Goal: Transaction & Acquisition: Purchase product/service

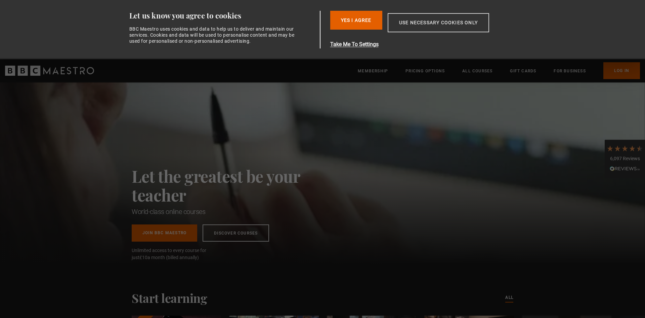
click at [428, 23] on button "Use necessary cookies only" at bounding box center [439, 22] width 102 height 19
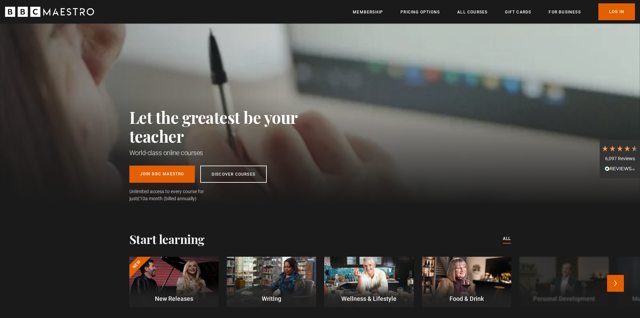
scroll to position [0, 352]
click at [428, 16] on ul "Membership Pricing Options All Courses Gift Cards For business Already have an …" at bounding box center [494, 11] width 282 height 17
click at [427, 12] on link "Pricing Options" at bounding box center [420, 12] width 39 height 7
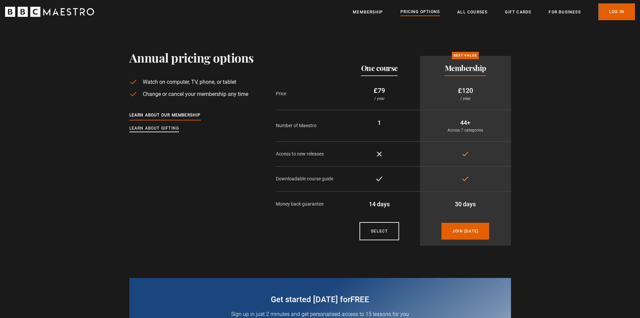
click at [162, 129] on link "Learn about gifting" at bounding box center [154, 128] width 50 height 7
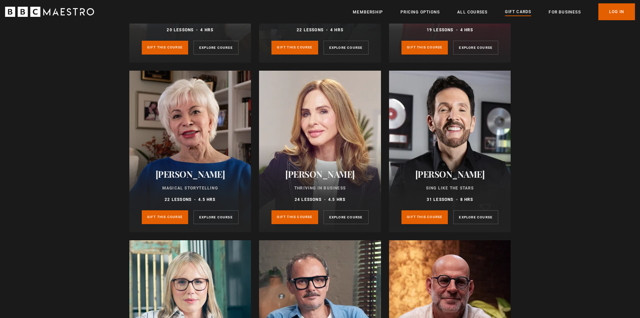
scroll to position [1042, 0]
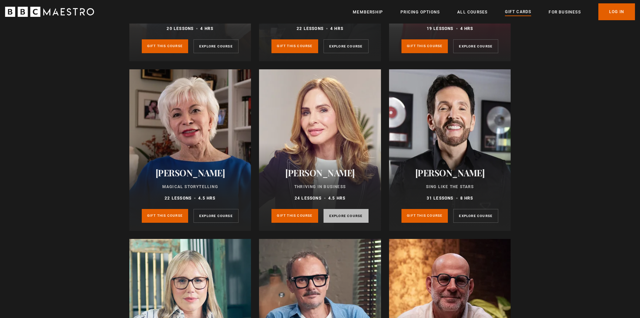
click at [347, 220] on link "Explore course" at bounding box center [346, 216] width 45 height 14
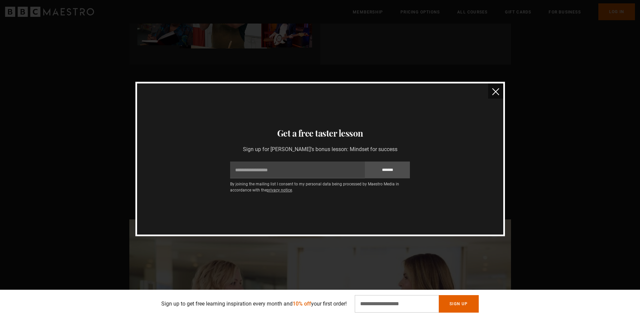
scroll to position [0, 881]
click at [494, 88] on button "close" at bounding box center [495, 90] width 15 height 15
